Goal: Information Seeking & Learning: Learn about a topic

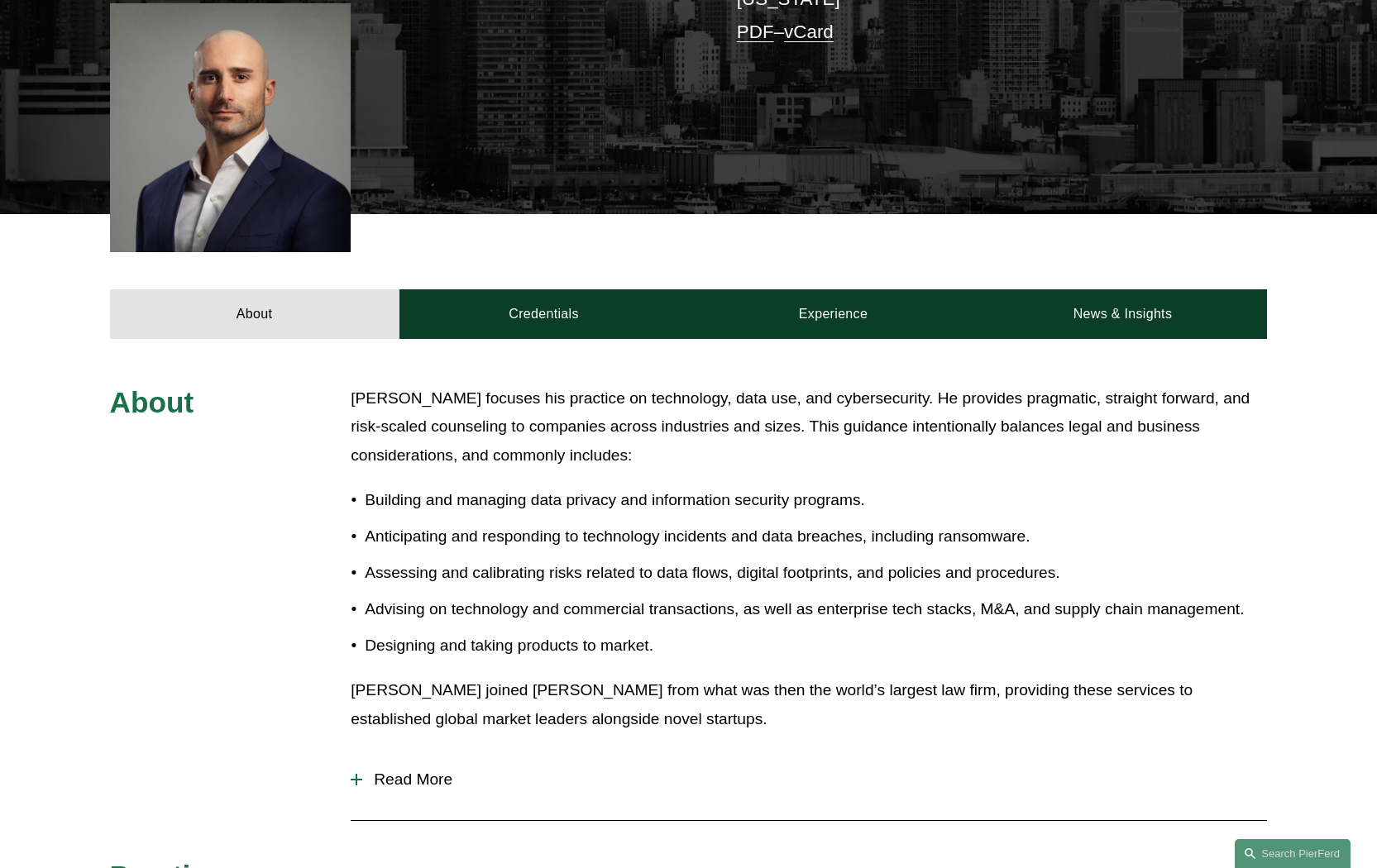
scroll to position [264, 0]
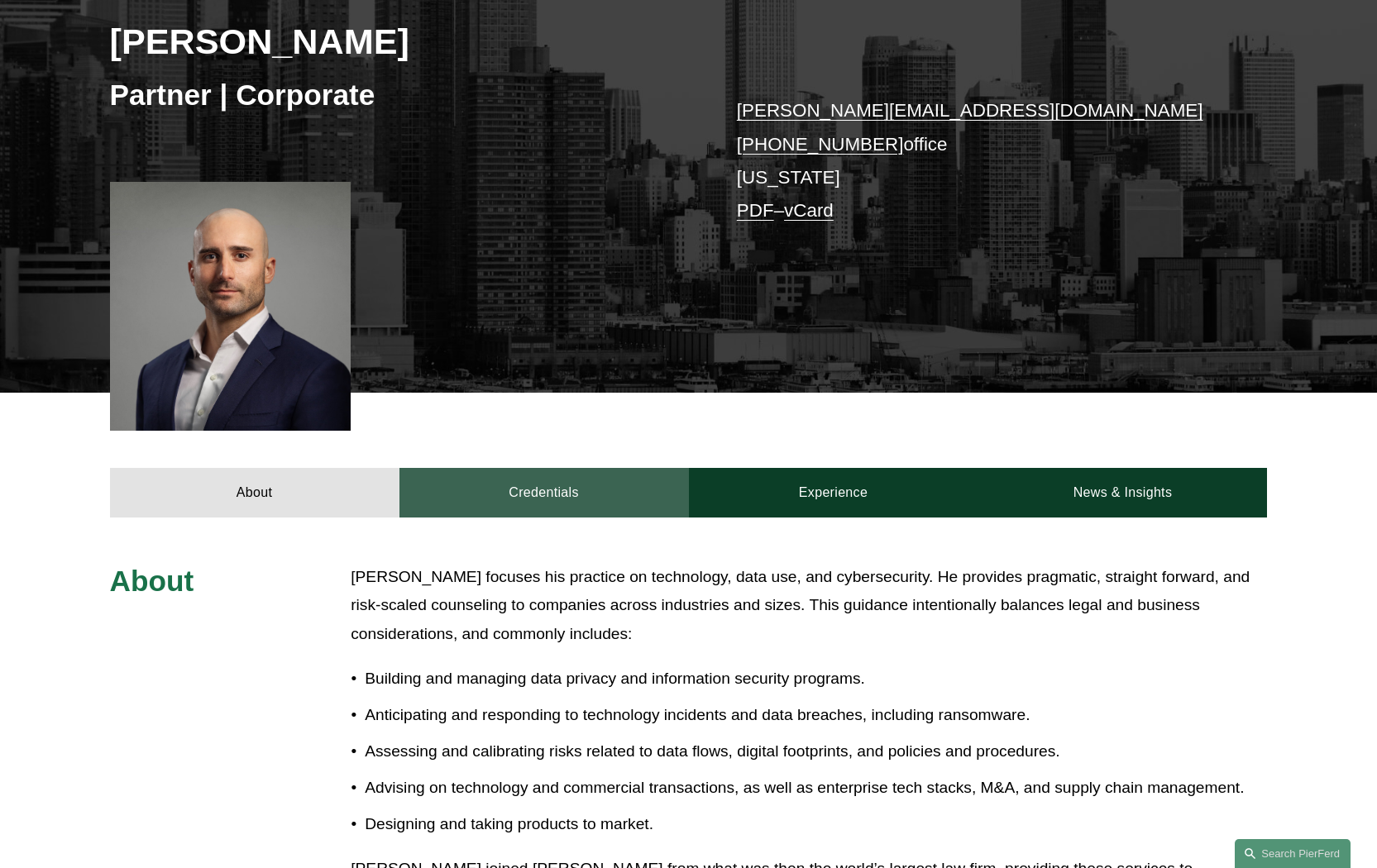
click at [533, 491] on link "Credentials" at bounding box center [544, 492] width 289 height 49
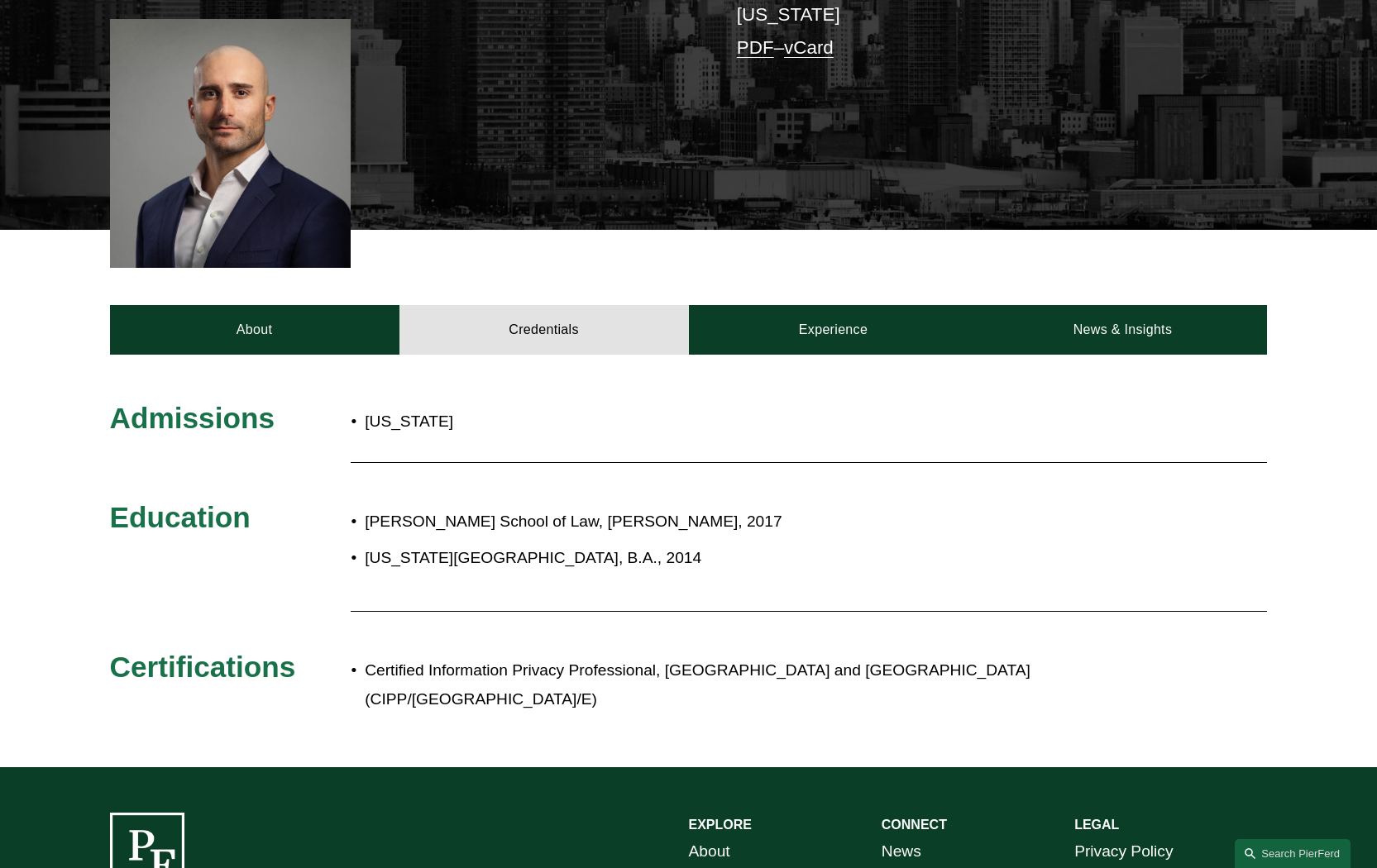
scroll to position [422, 0]
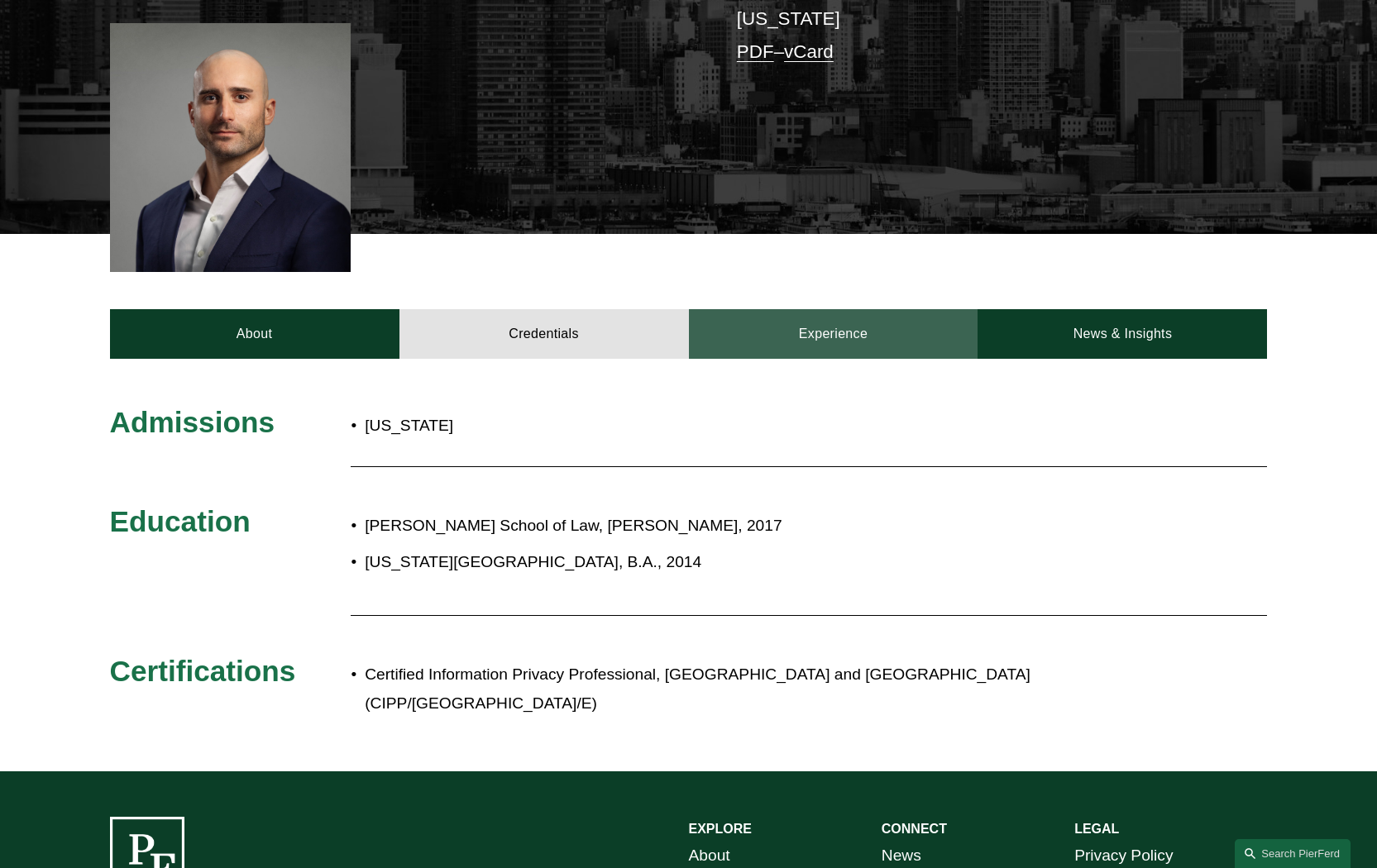
click at [853, 331] on link "Experience" at bounding box center [833, 333] width 289 height 49
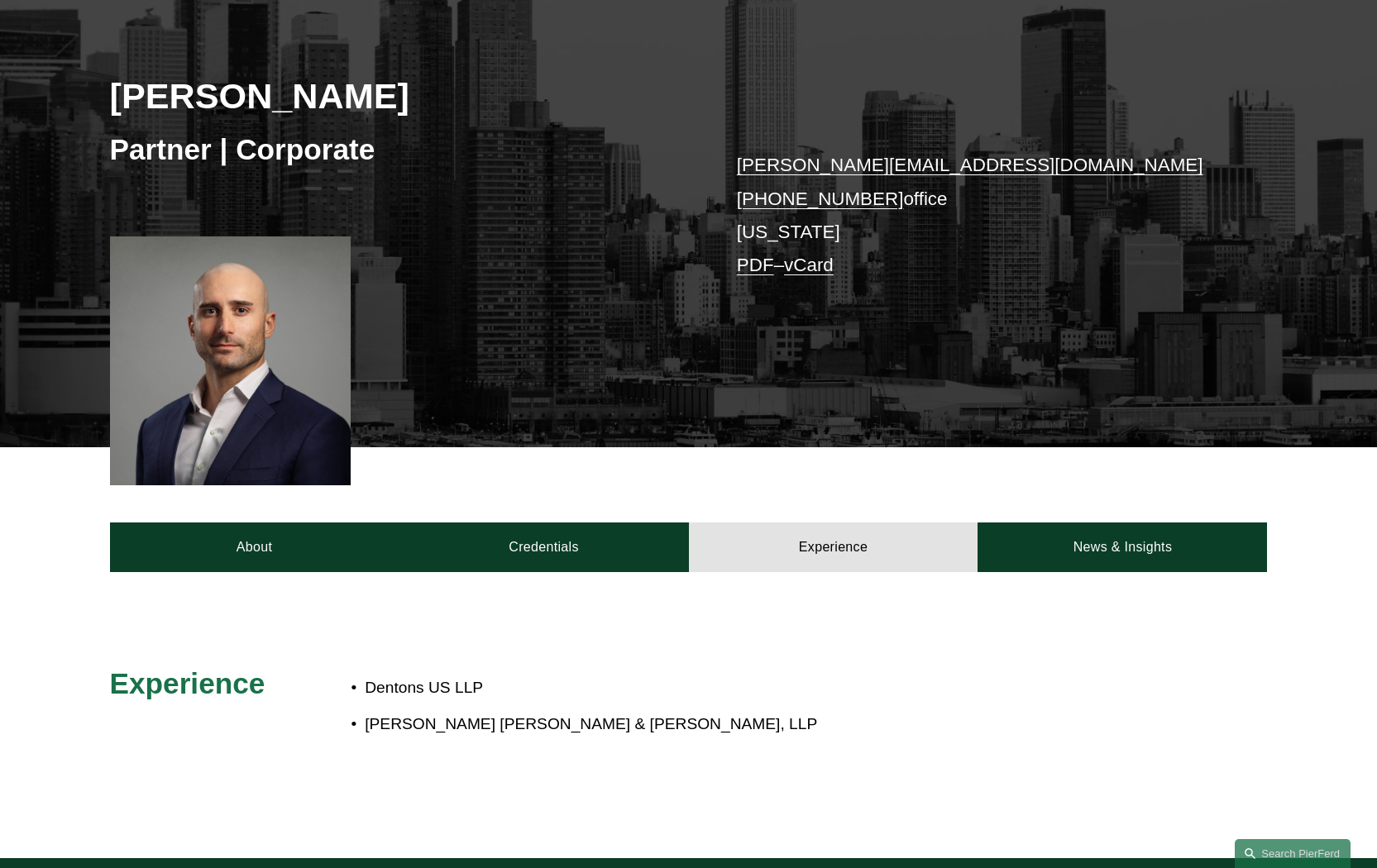
scroll to position [0, 0]
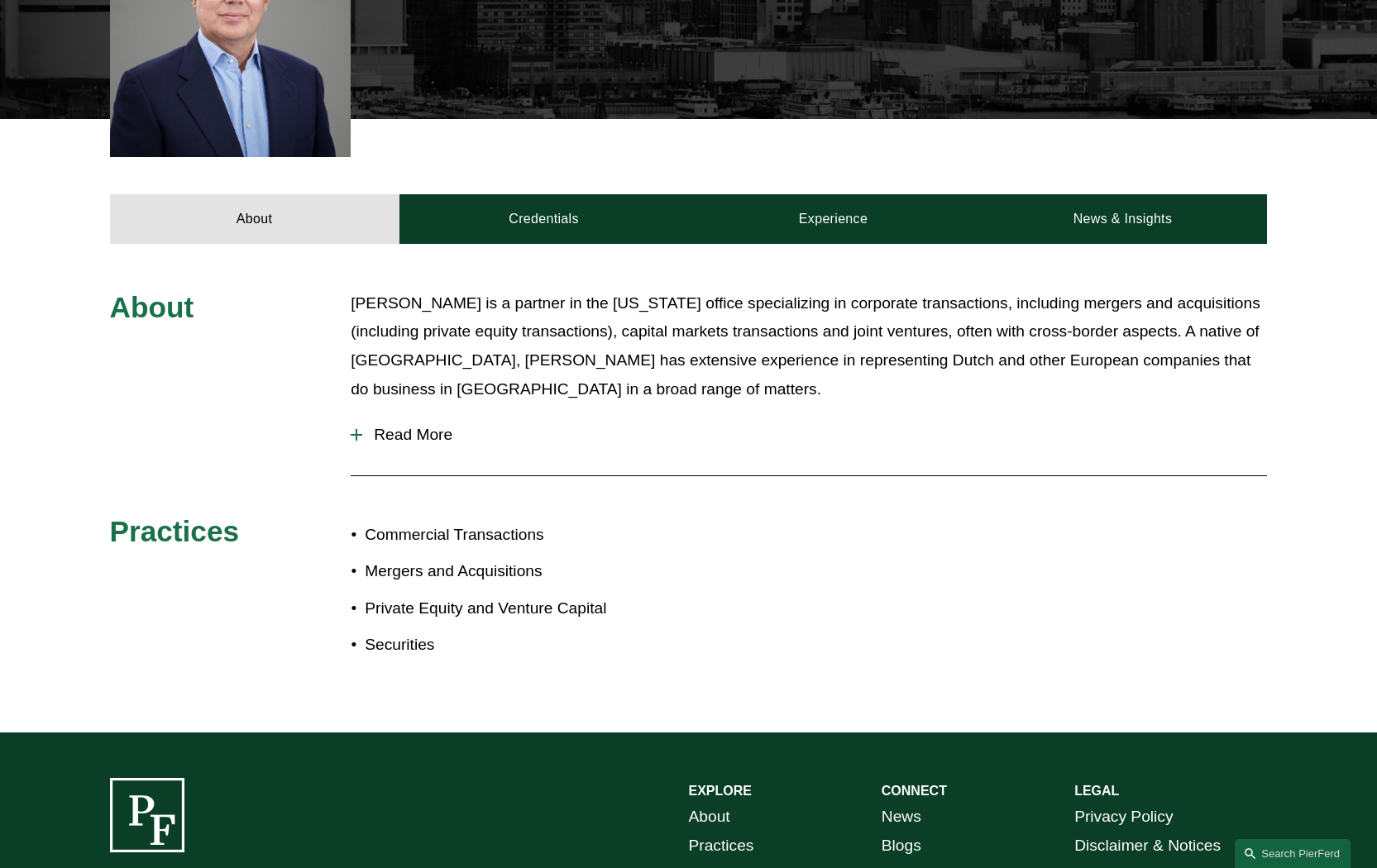
scroll to position [544, 0]
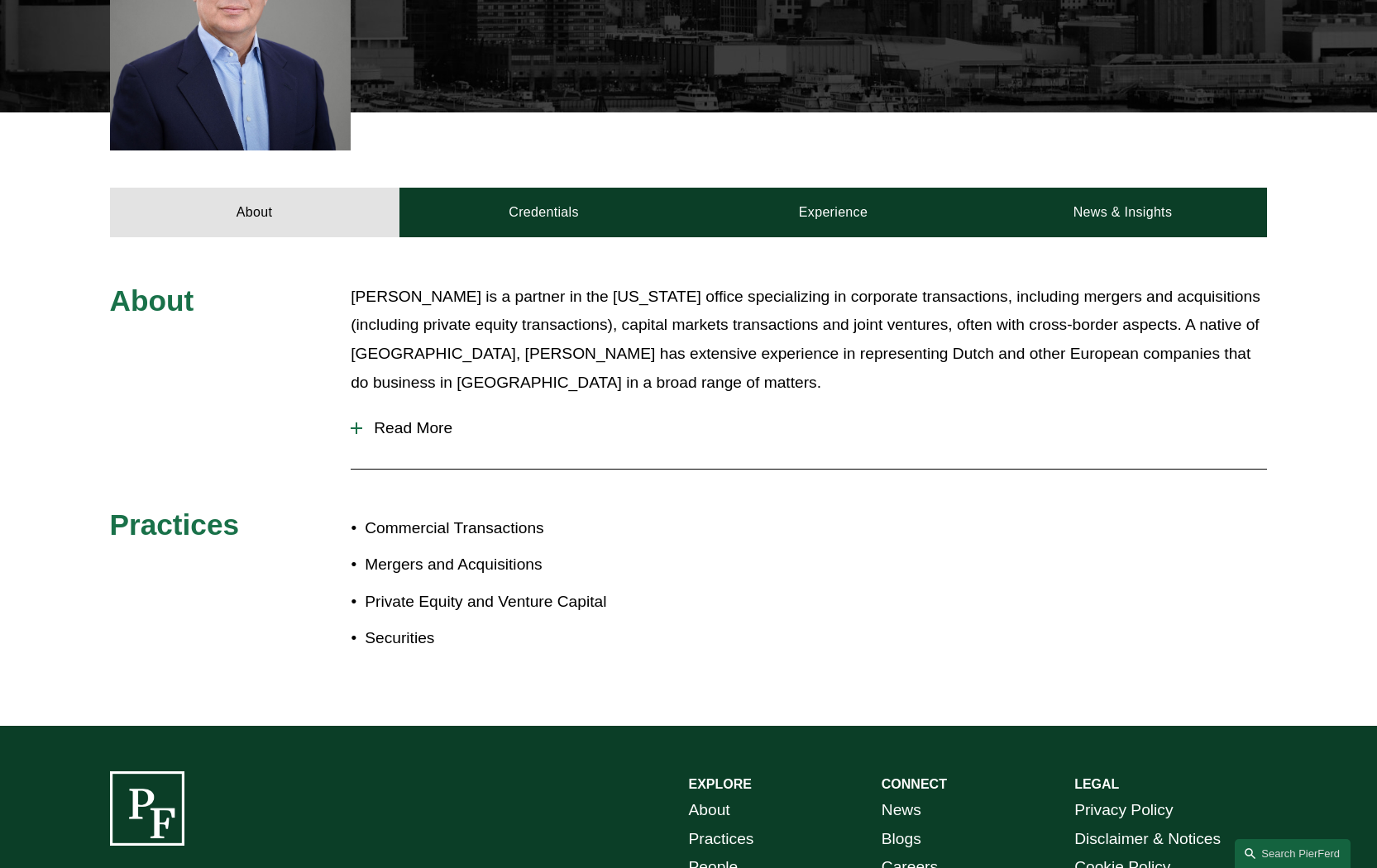
click at [378, 425] on span "Read More" at bounding box center [814, 428] width 904 height 18
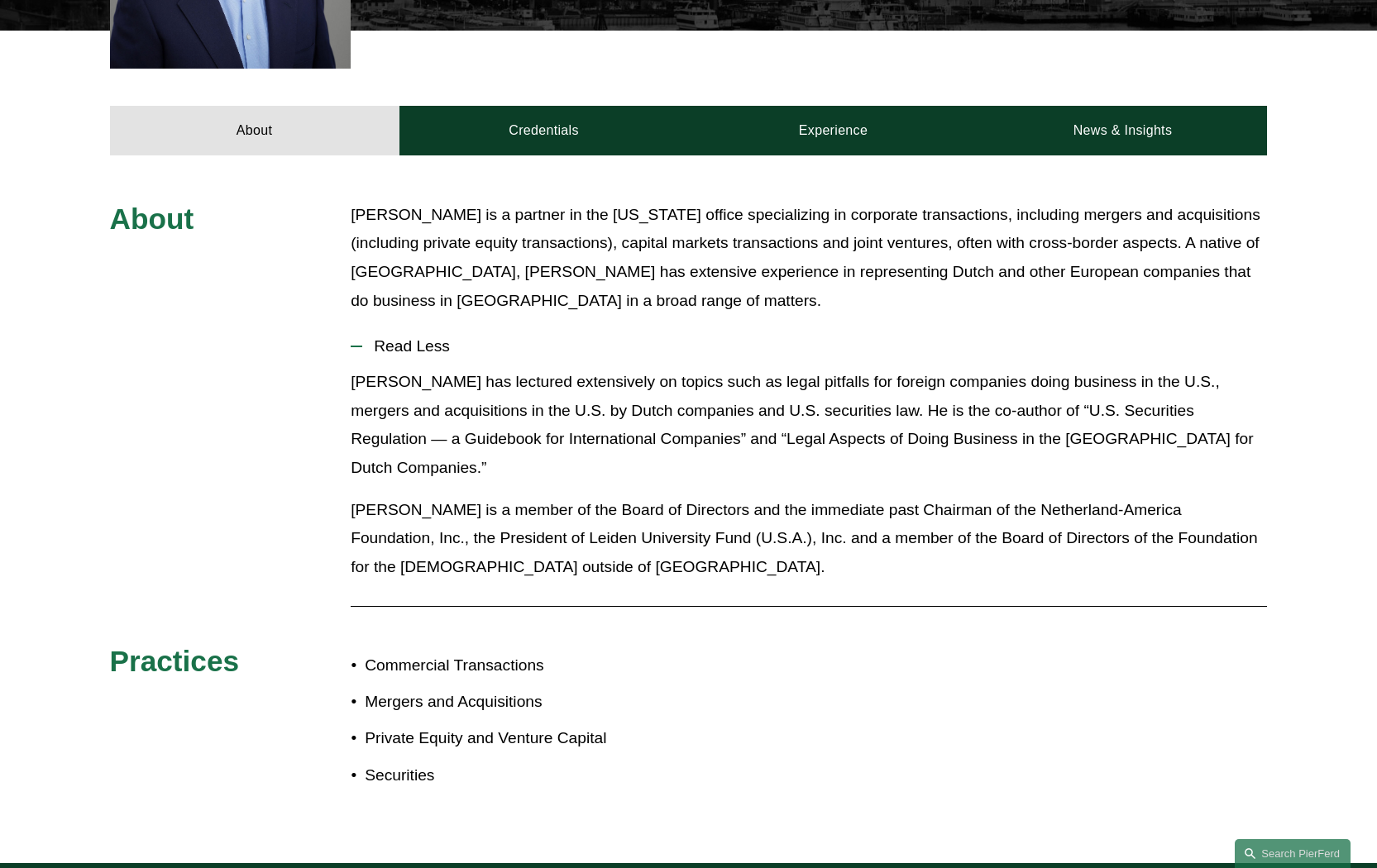
scroll to position [601, 0]
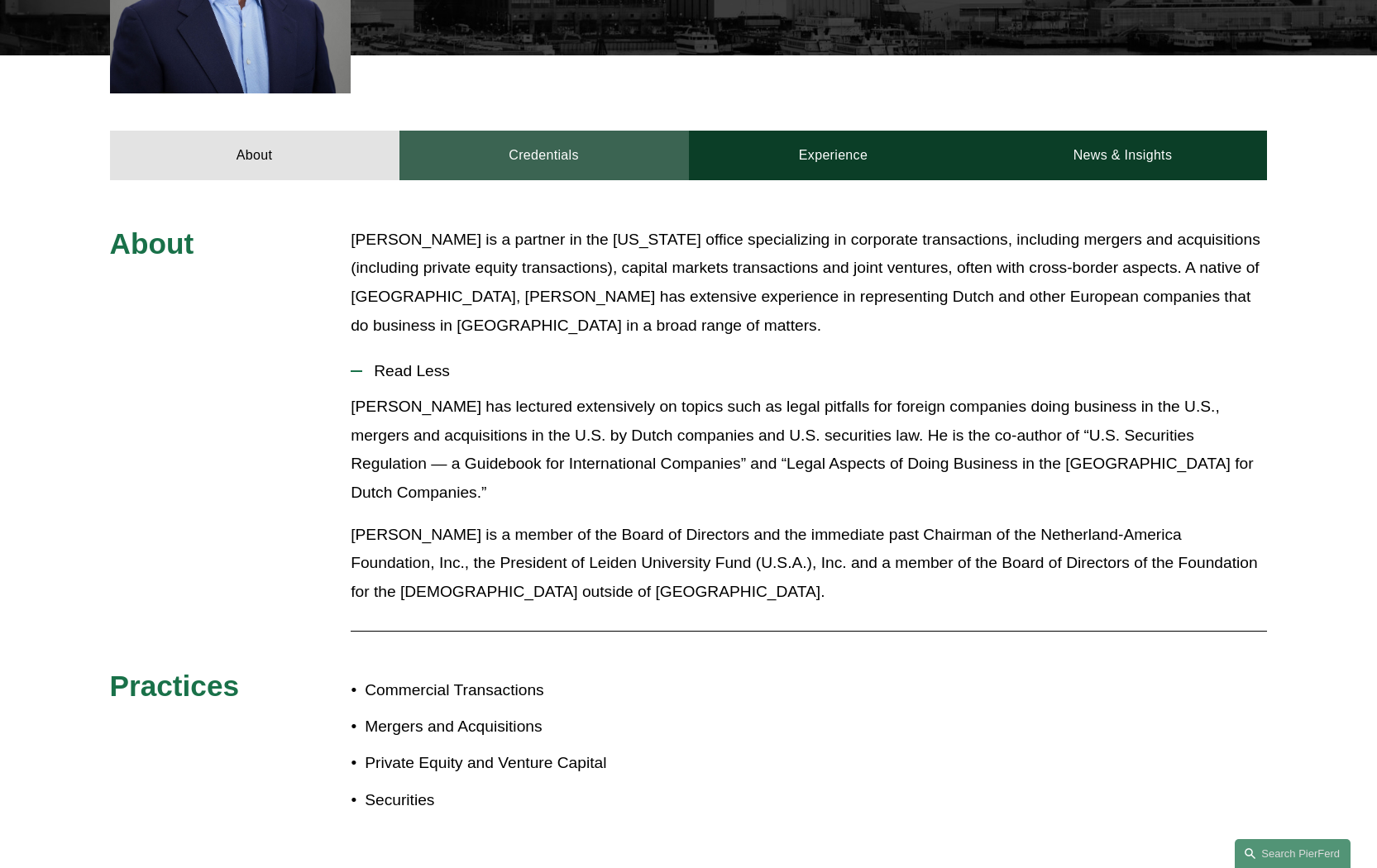
click at [520, 151] on link "Credentials" at bounding box center [544, 155] width 289 height 49
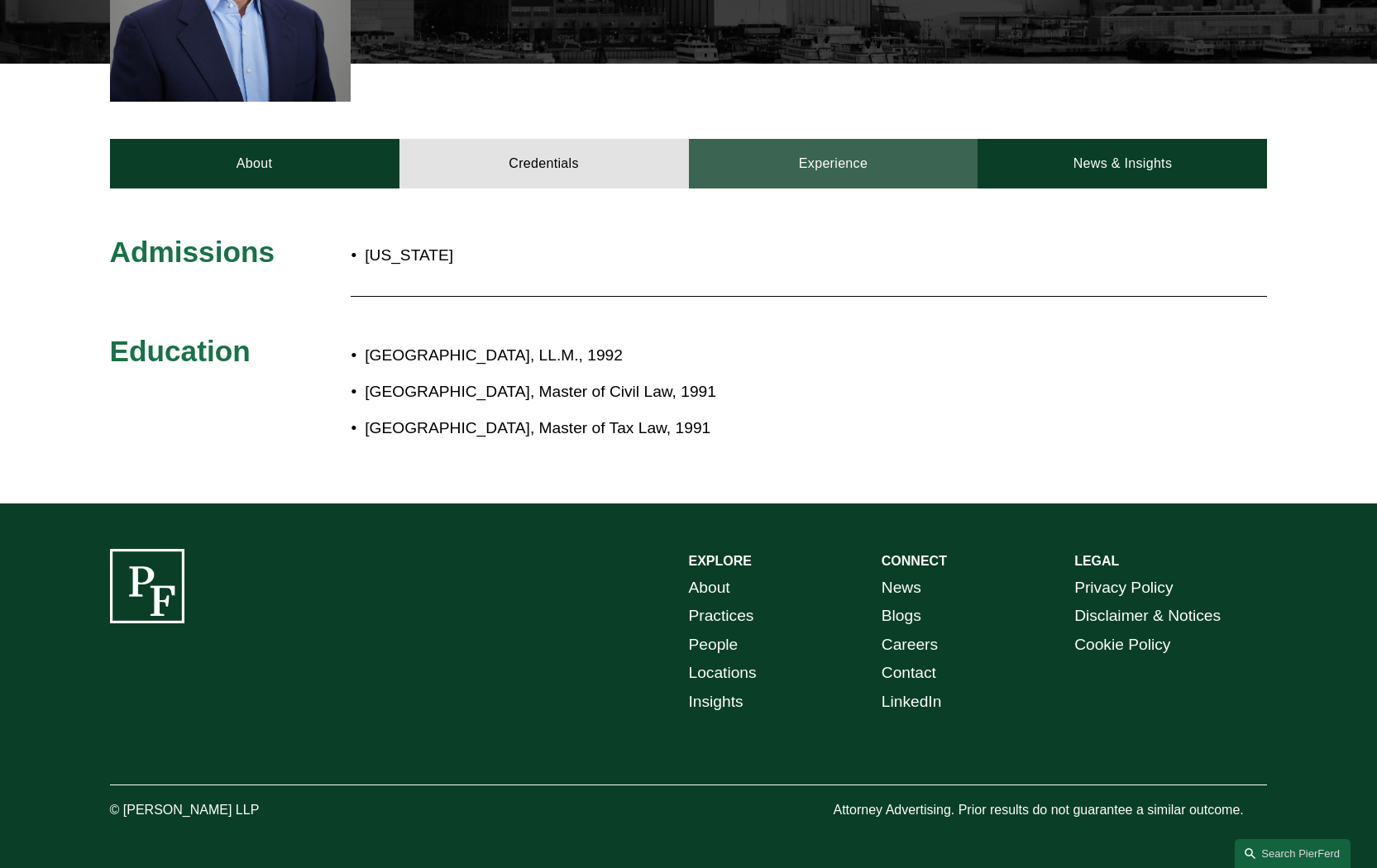
click at [801, 177] on link "Experience" at bounding box center [833, 163] width 289 height 49
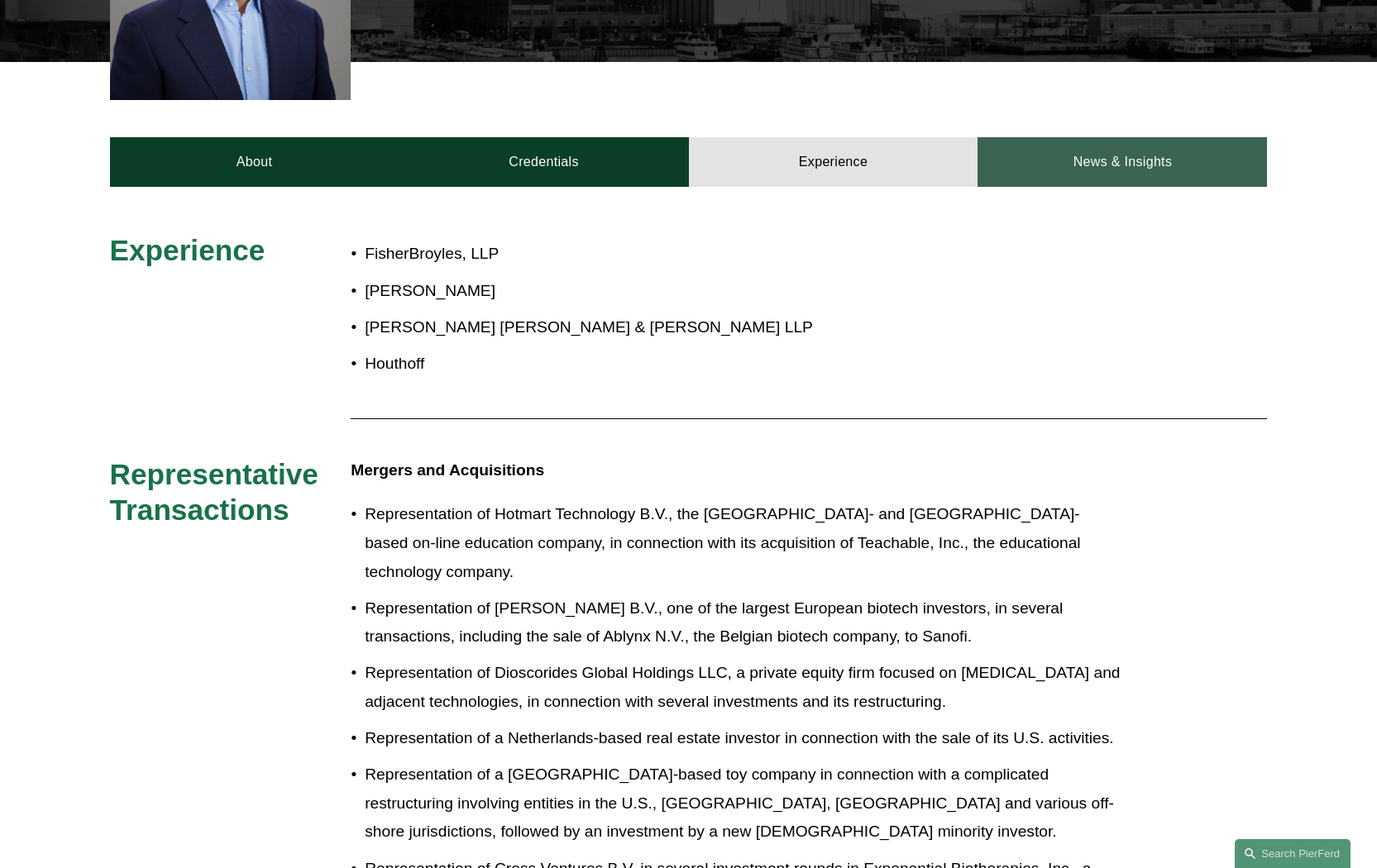
click at [1045, 164] on link "News & Insights" at bounding box center [1122, 162] width 289 height 49
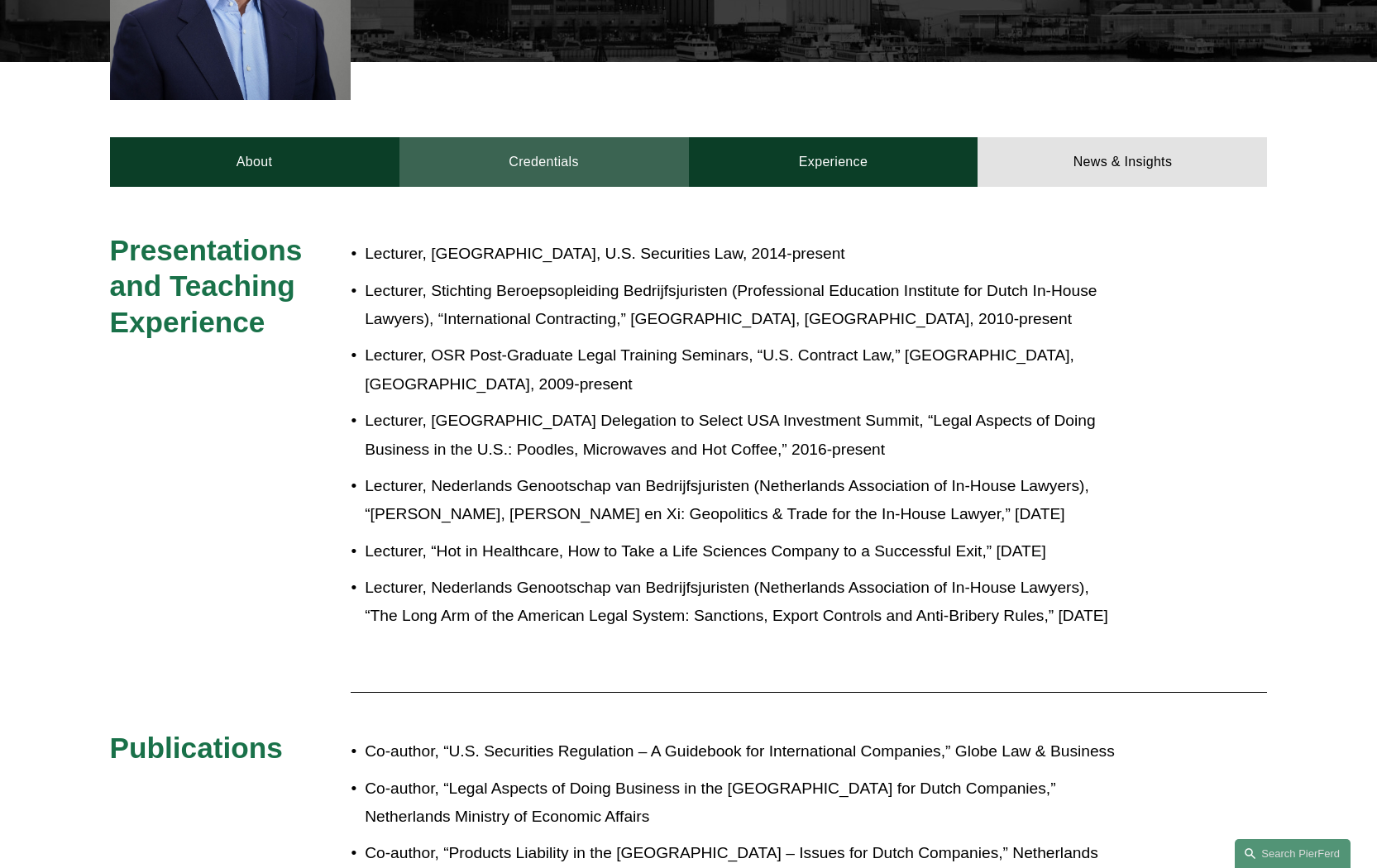
click at [469, 158] on link "Credentials" at bounding box center [544, 162] width 289 height 49
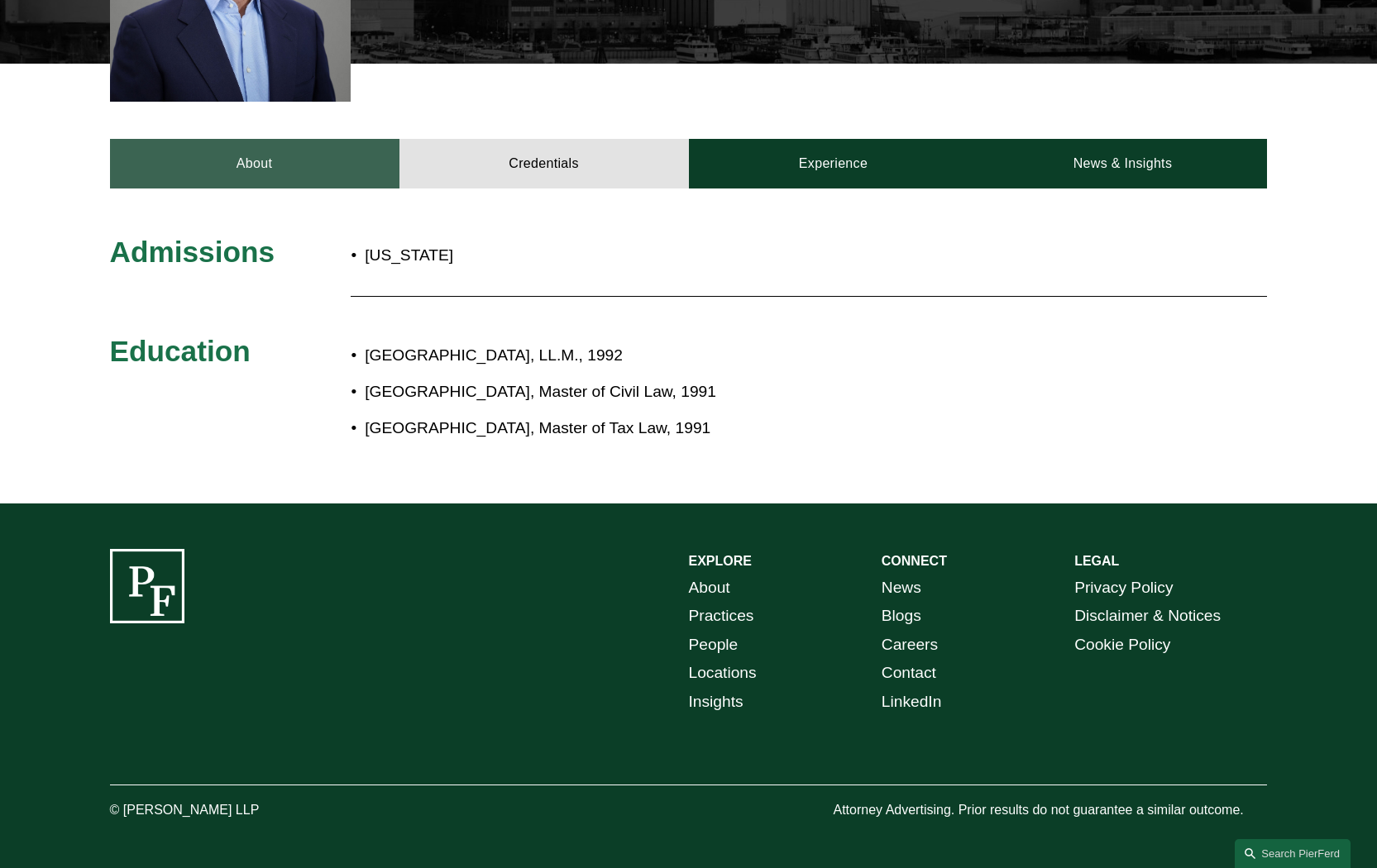
click at [359, 166] on link "About" at bounding box center [254, 163] width 289 height 49
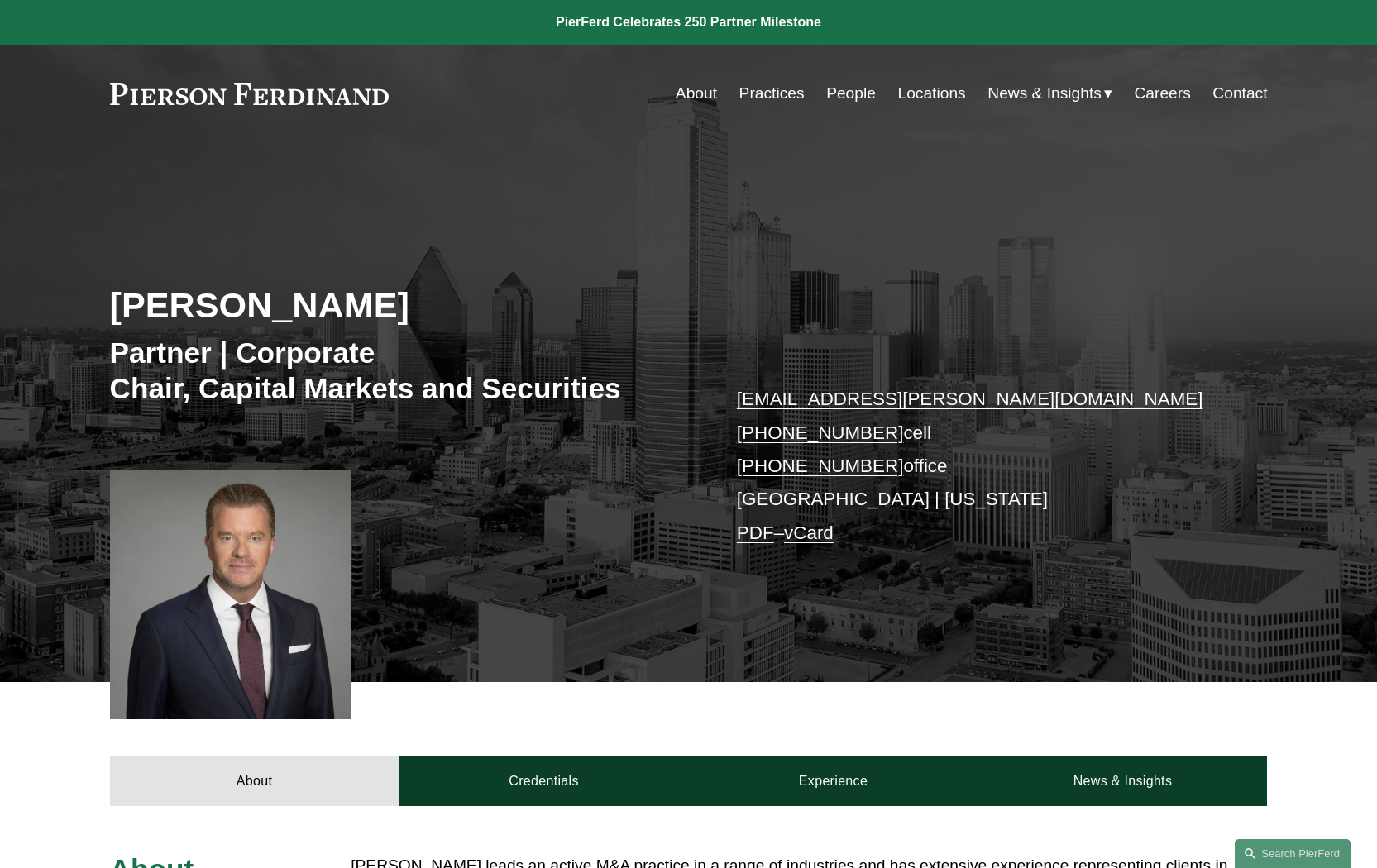
click at [112, 50] on div "Skip to Content About Practices People Locations" at bounding box center [688, 93] width 1377 height 98
drag, startPoint x: 886, startPoint y: 471, endPoint x: 762, endPoint y: 472, distance: 124.0
click at [762, 472] on p "soren.lindstrom@pierferd.com +1.214.680.7778 cell +1.945.279.0158 office Dallas…" at bounding box center [977, 466] width 482 height 167
copy p "945.279.0158"
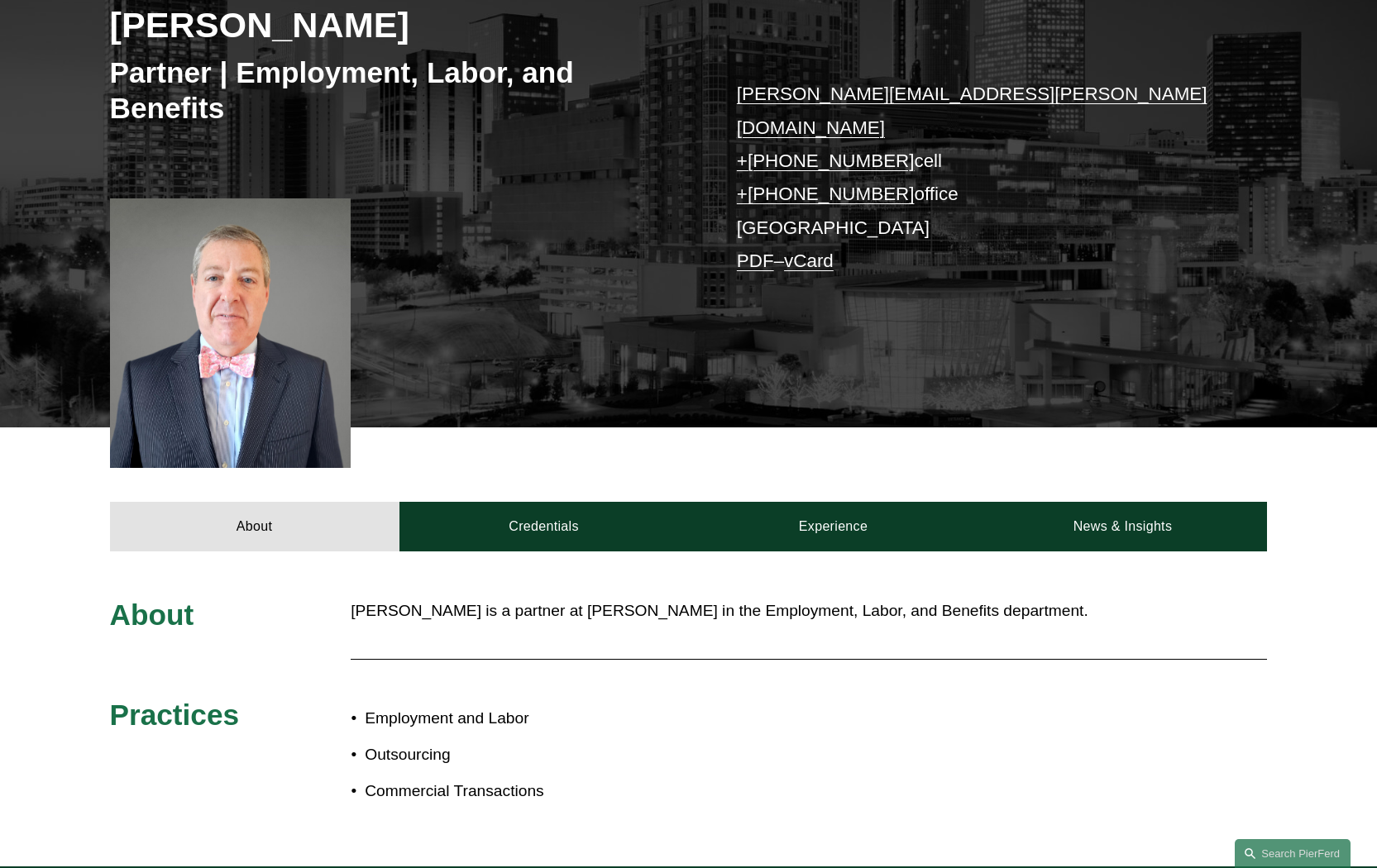
scroll to position [268, 0]
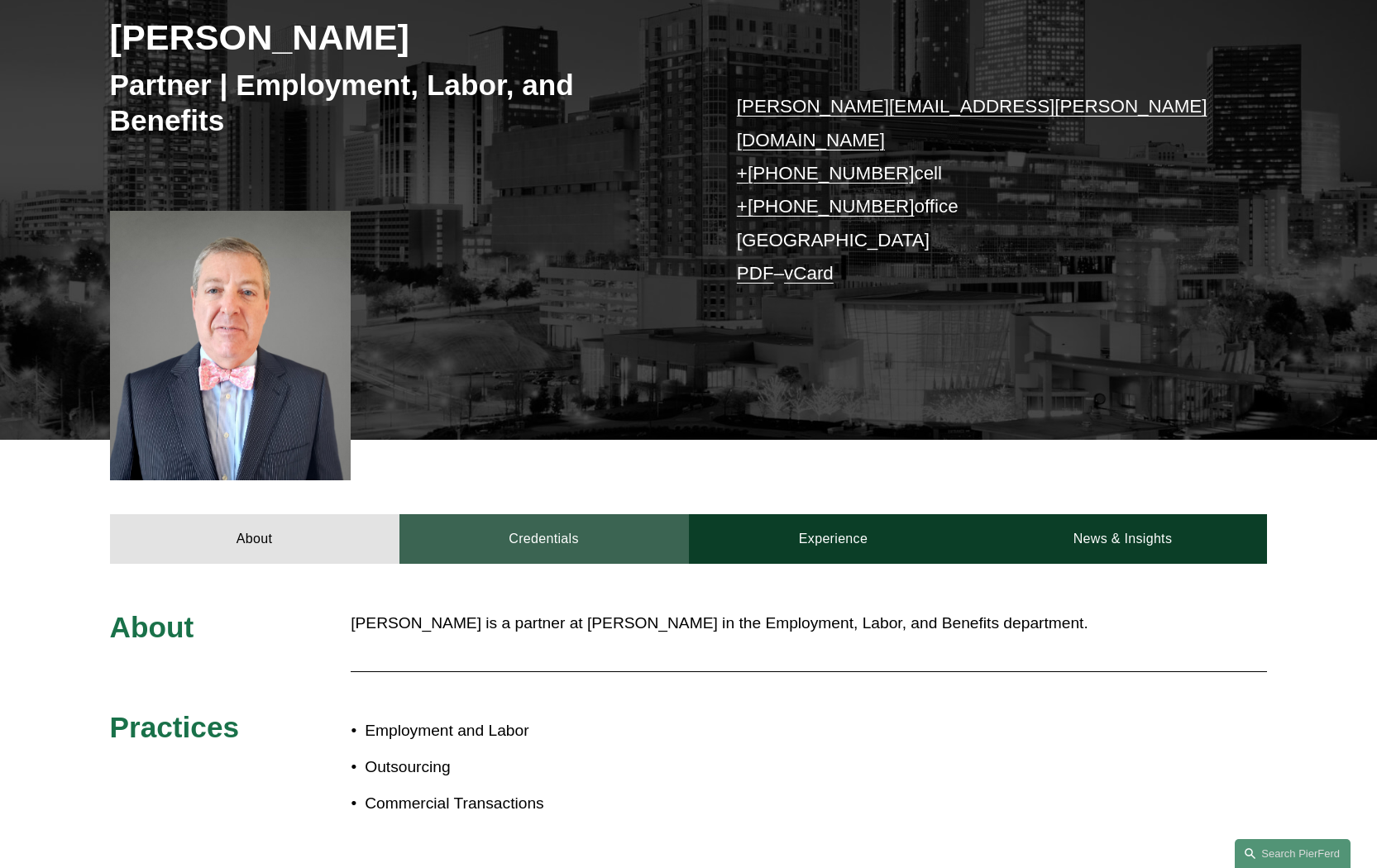
click at [559, 514] on link "Credentials" at bounding box center [544, 538] width 289 height 49
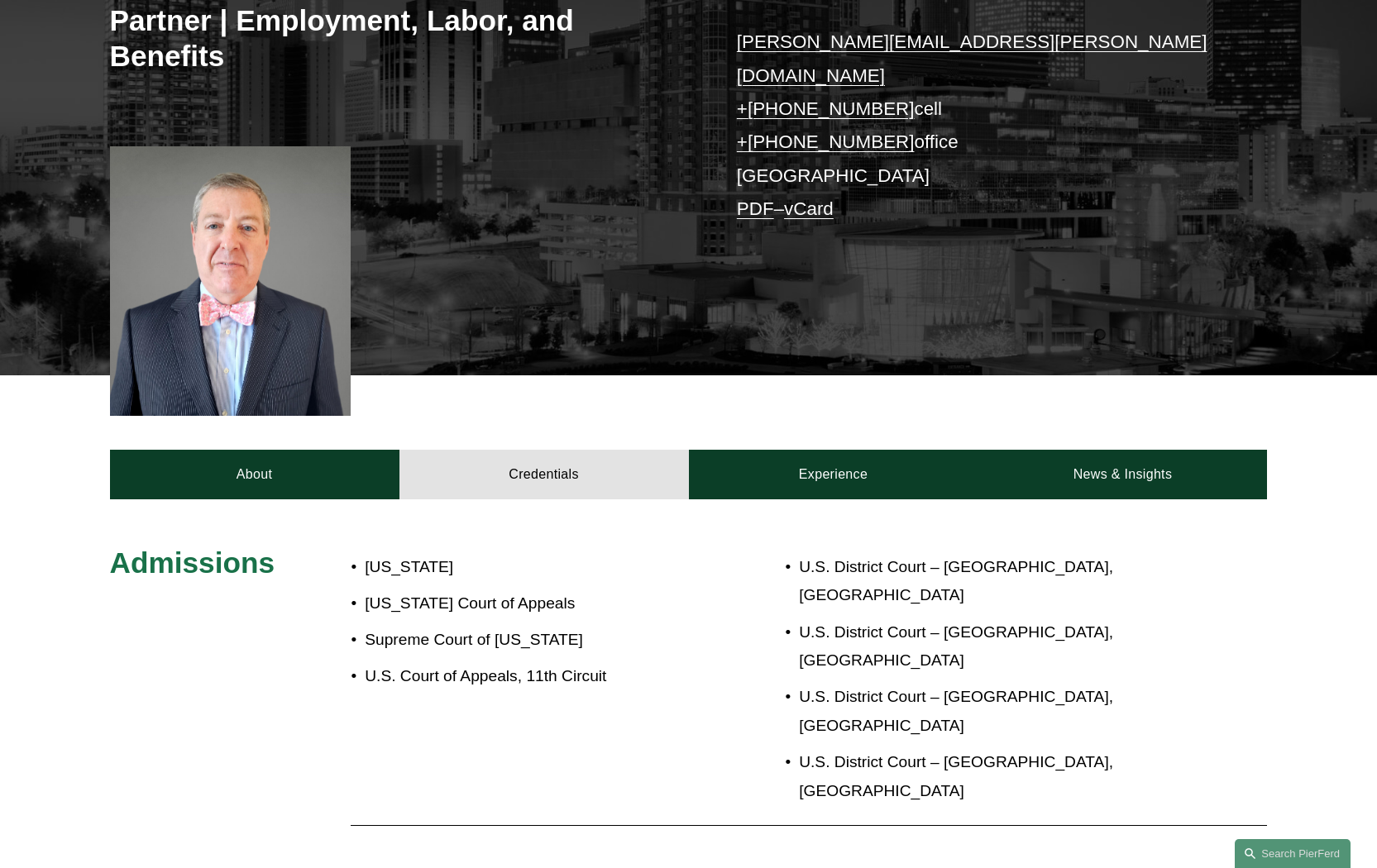
scroll to position [325, 0]
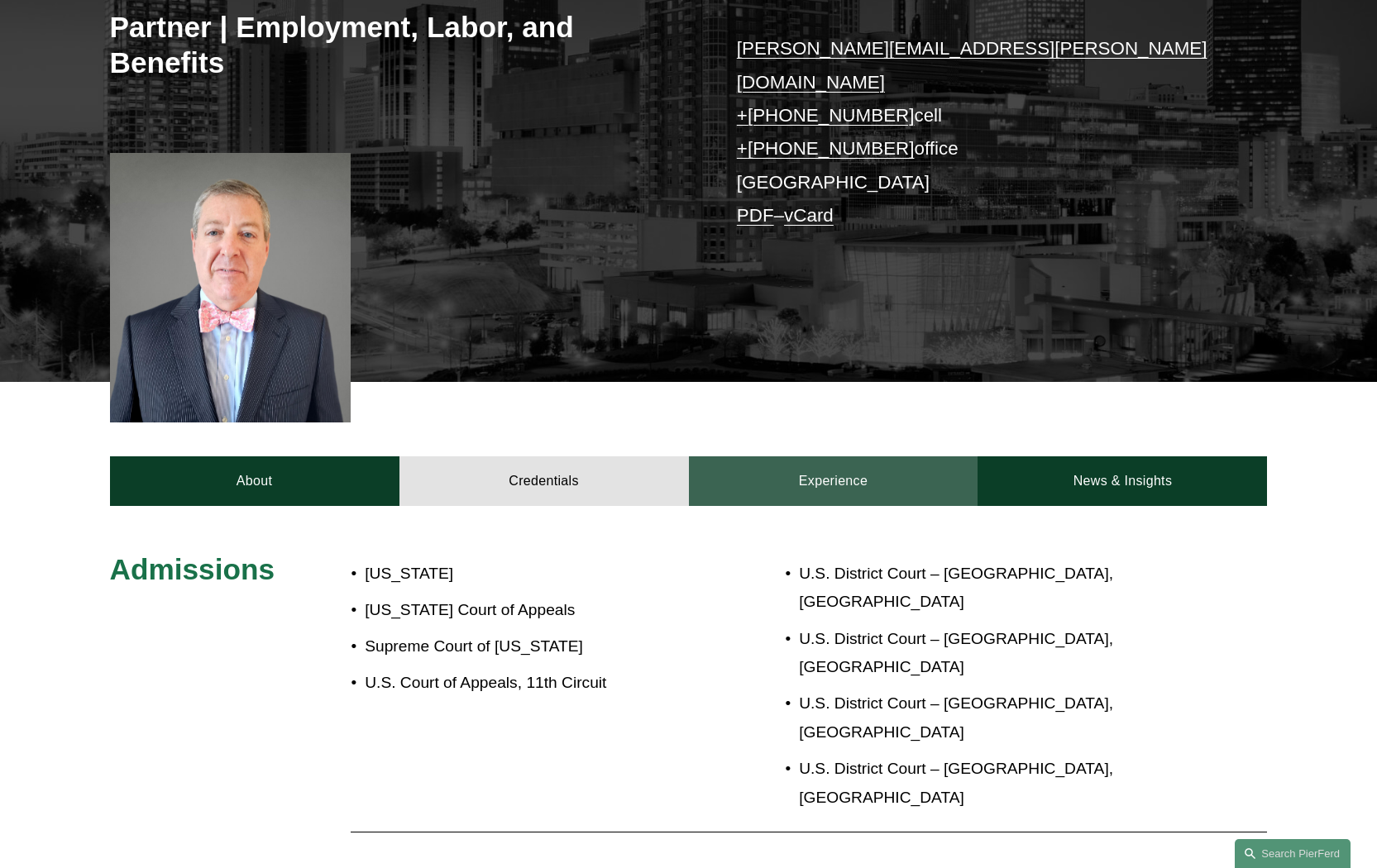
click at [866, 456] on link "Experience" at bounding box center [833, 480] width 289 height 49
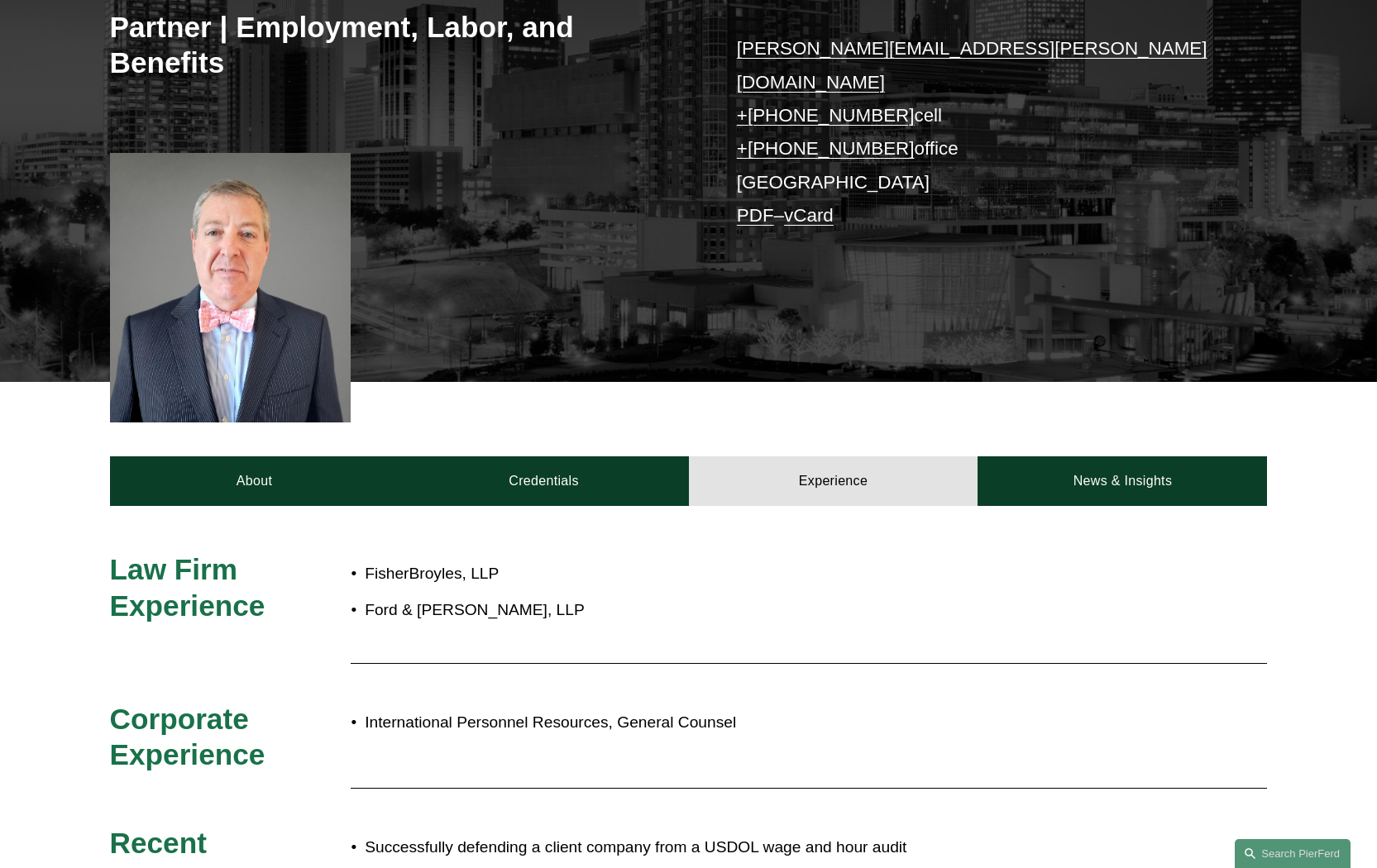
click at [1376, 449] on html "0 PierFerd Celebrates 250 Partner Milestone Skip to Content" at bounding box center [688, 542] width 1377 height 1735
click at [1110, 469] on link "News & Insights" at bounding box center [1122, 480] width 289 height 49
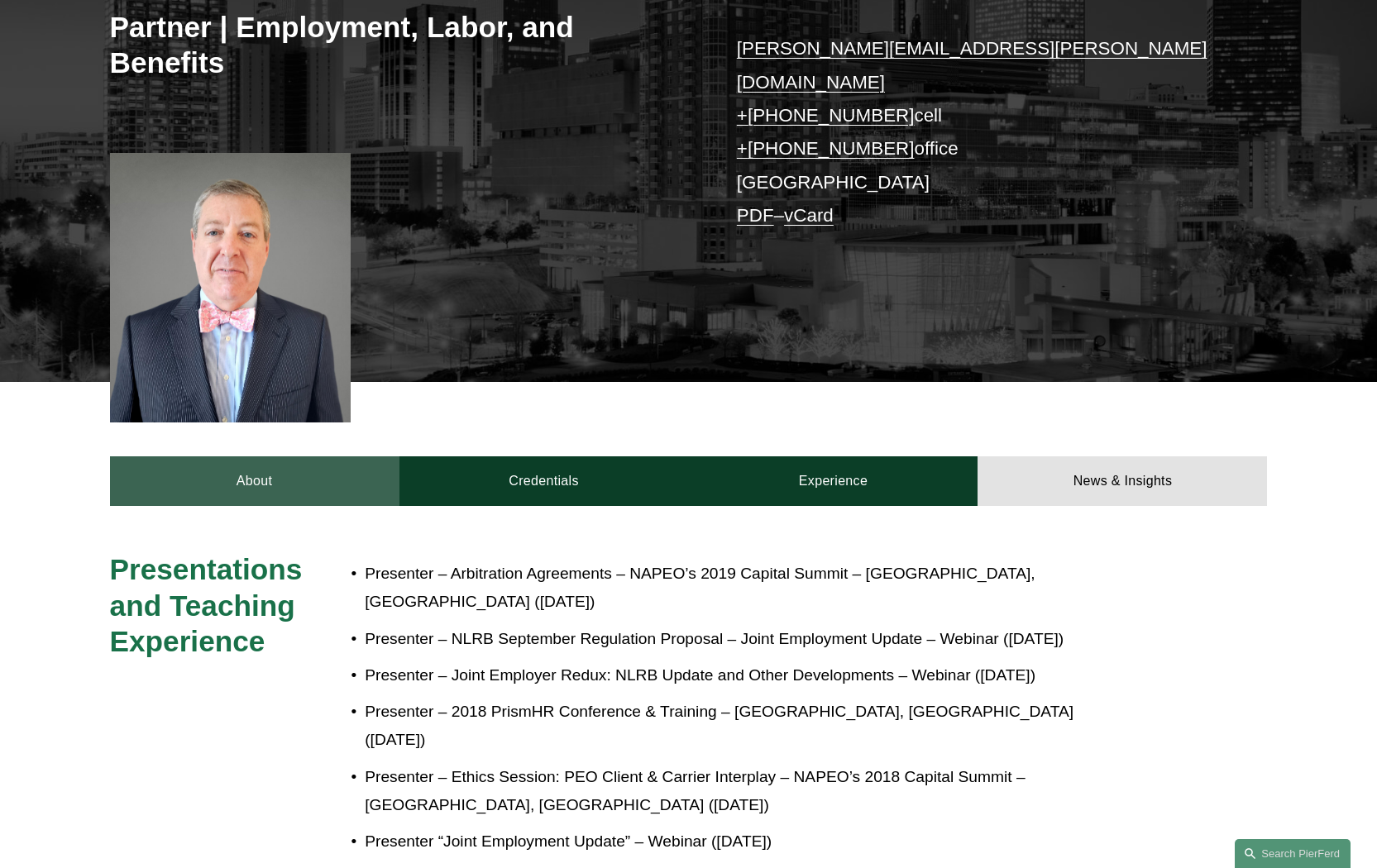
click at [267, 456] on link "About" at bounding box center [254, 480] width 289 height 49
